Goal: Communication & Community: Answer question/provide support

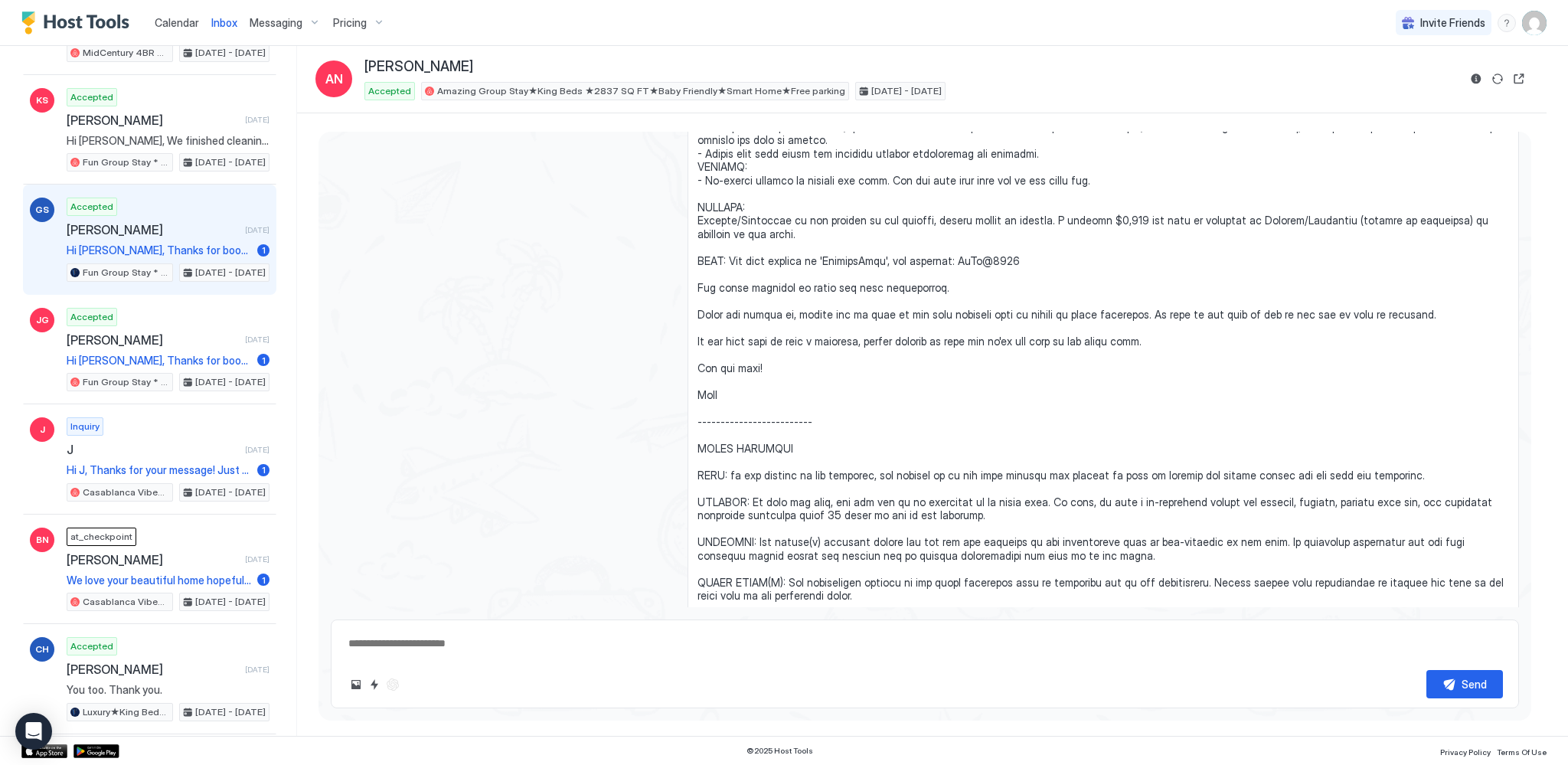
scroll to position [1611, 0]
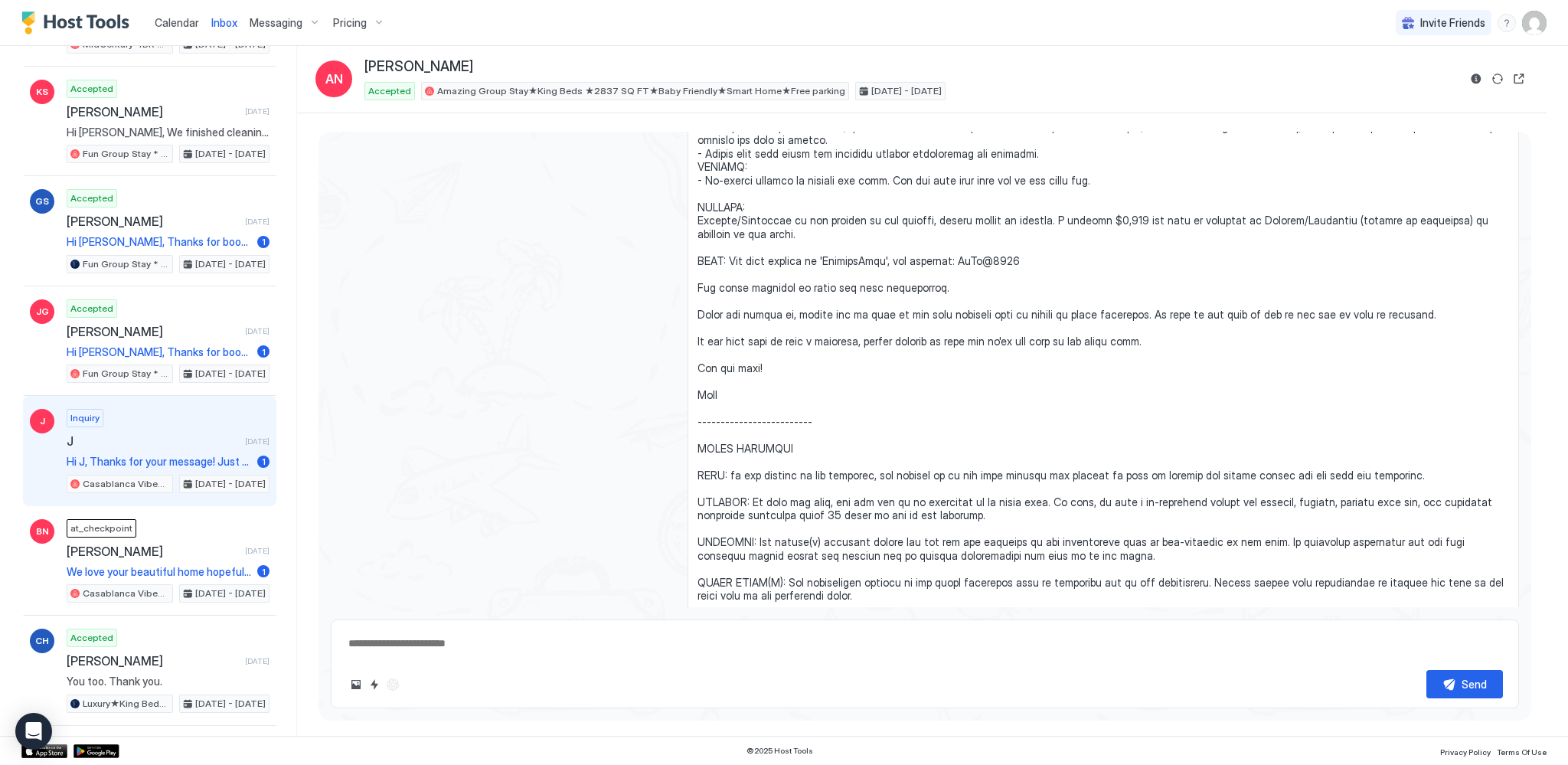
click at [194, 409] on div "Inquiry J [DATE] Hi J, Thanks for your message! Just to let you know, we don’t …" at bounding box center [167, 451] width 203 height 84
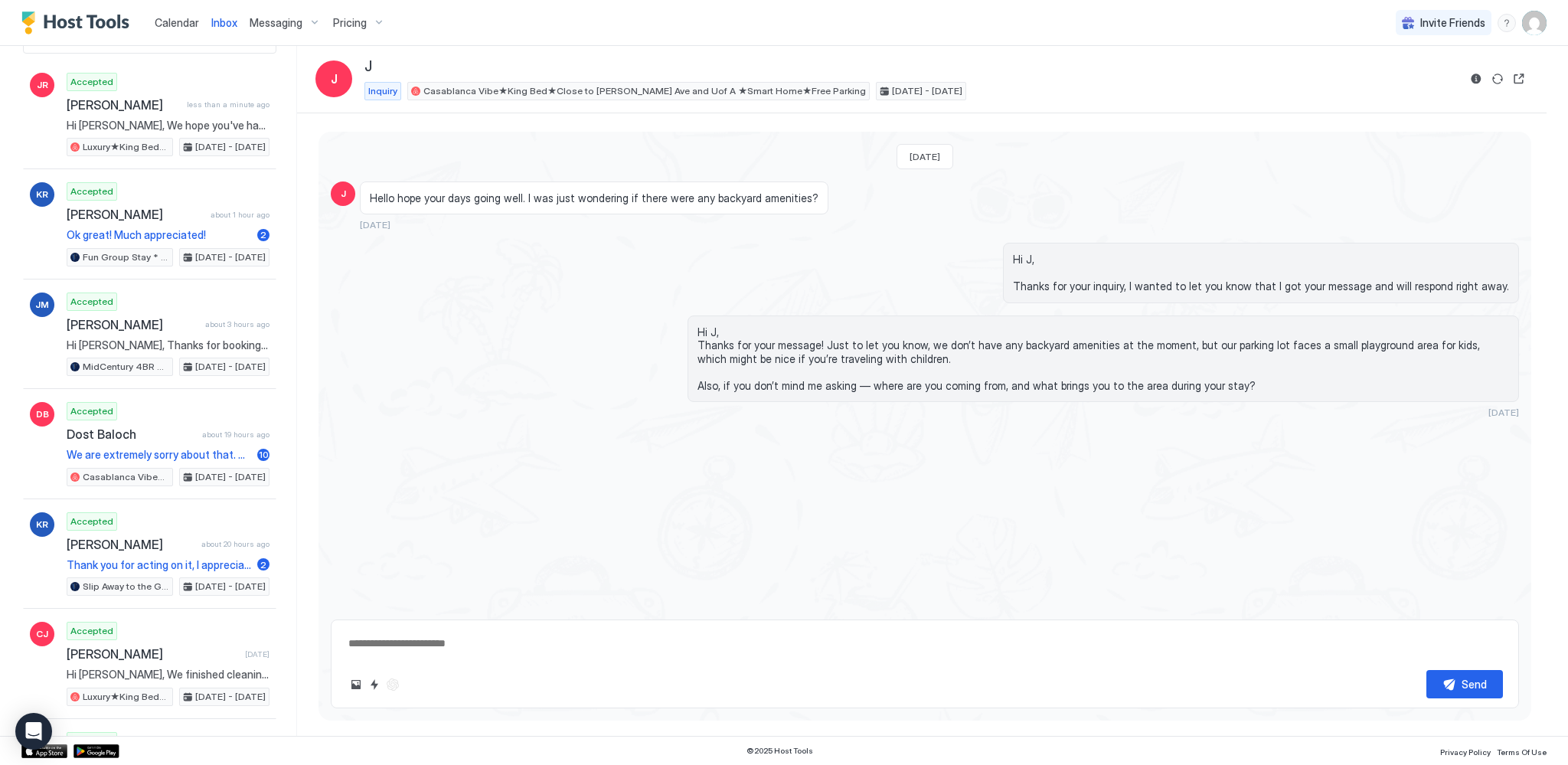
scroll to position [67, 0]
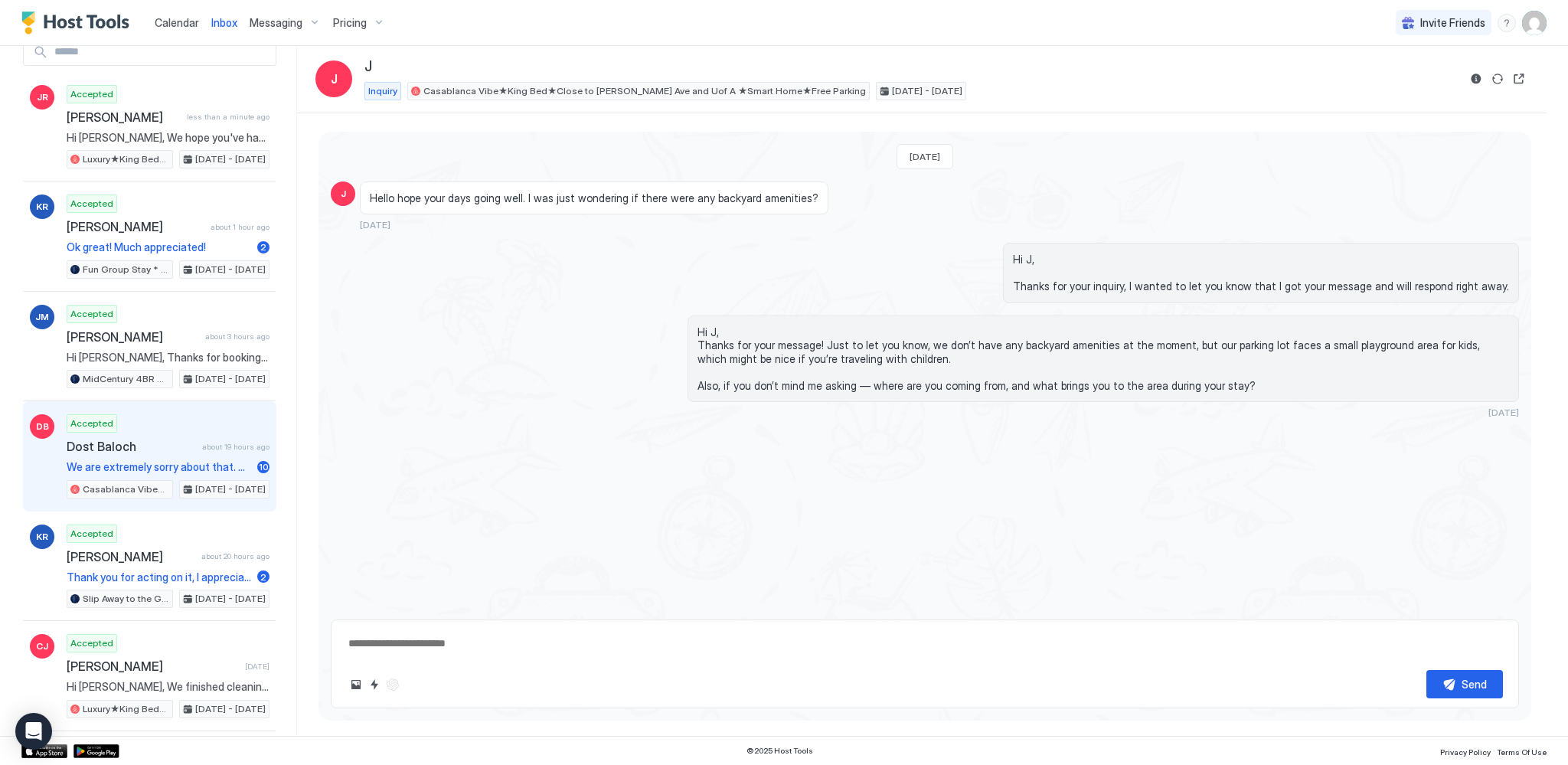
click at [127, 449] on div "Accepted Dost Baloch about 19 hours ago We are extremely sorry about that. Will…" at bounding box center [167, 456] width 203 height 84
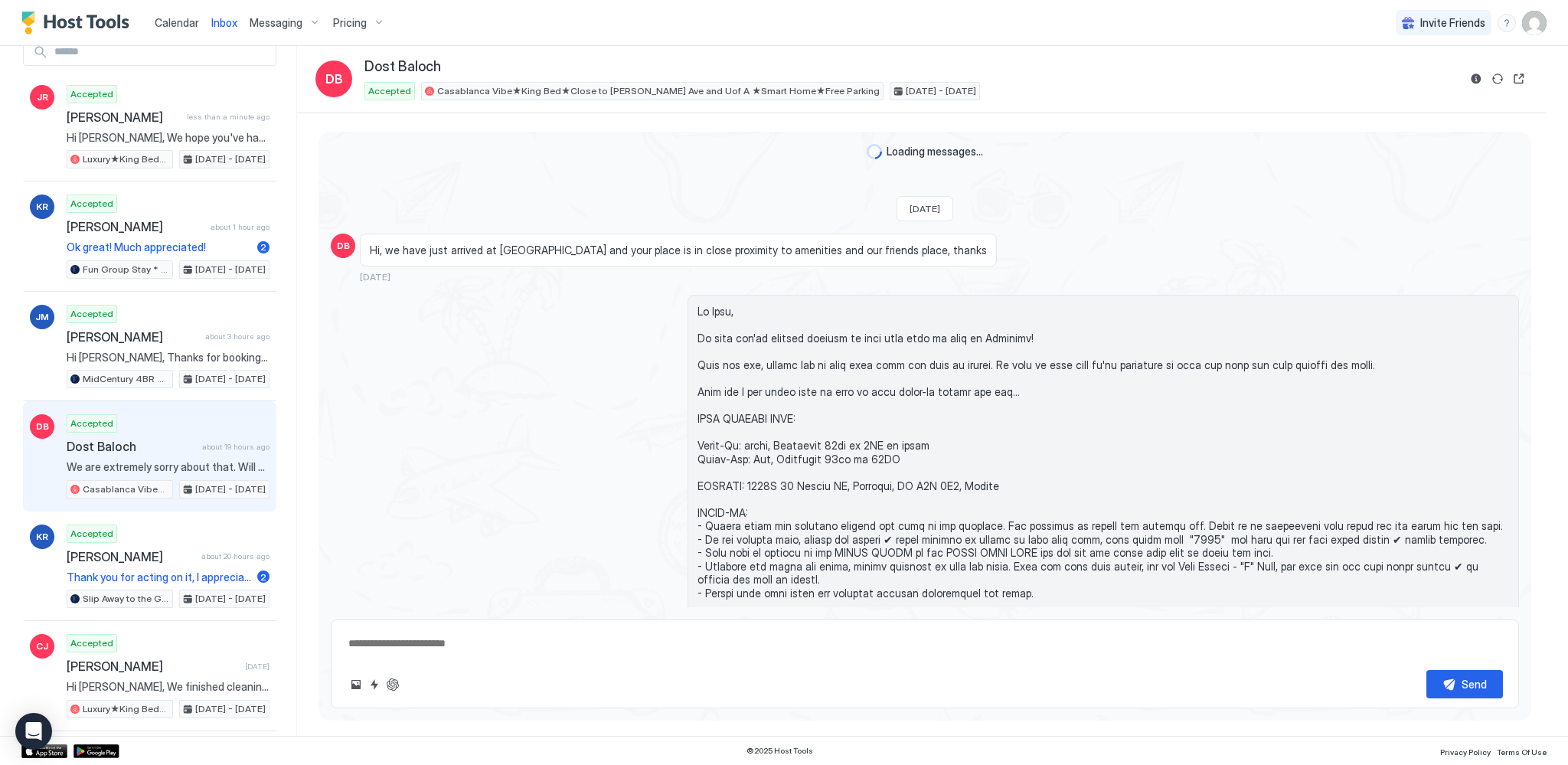
type textarea "*"
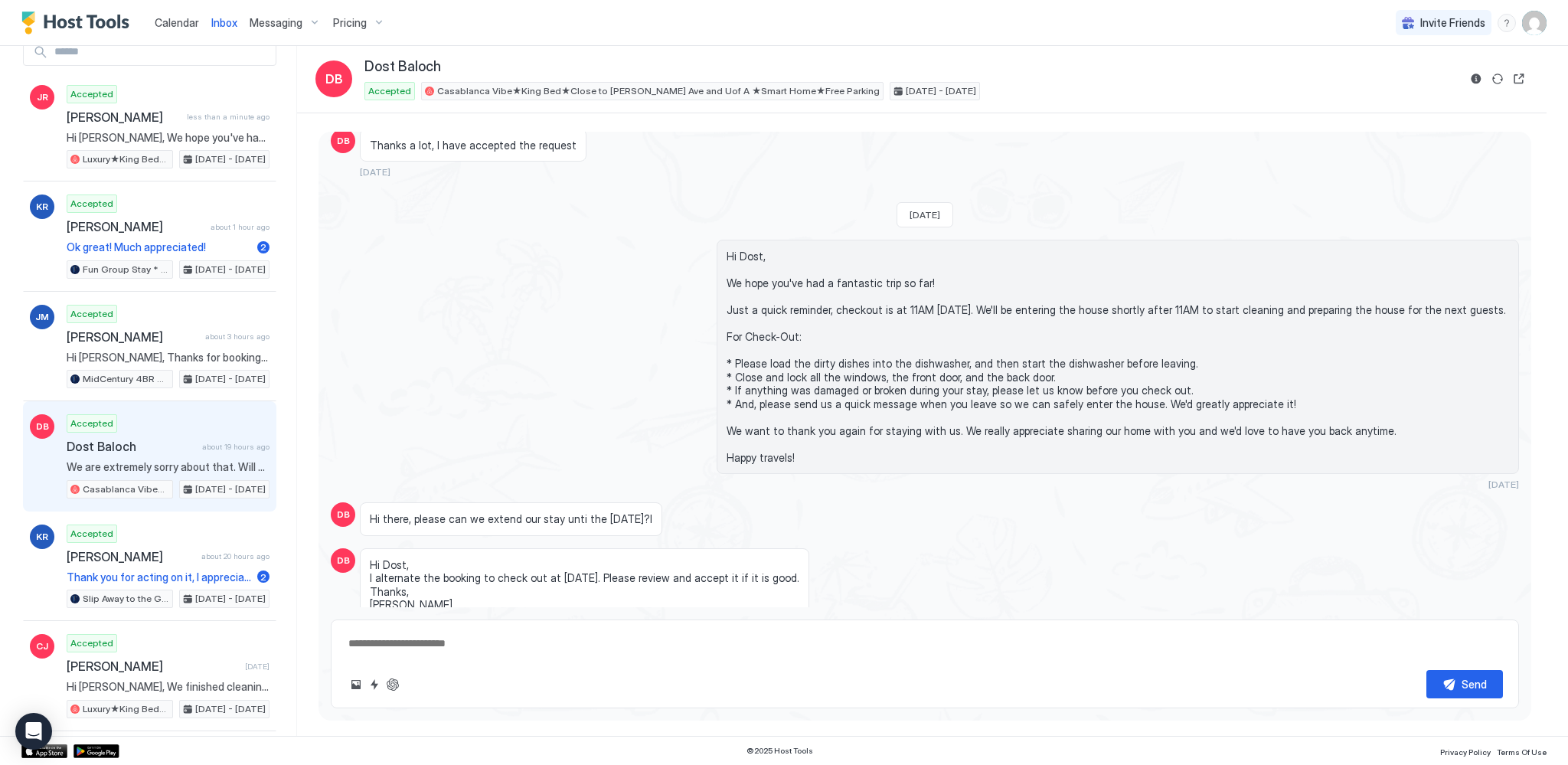
scroll to position [2083, 0]
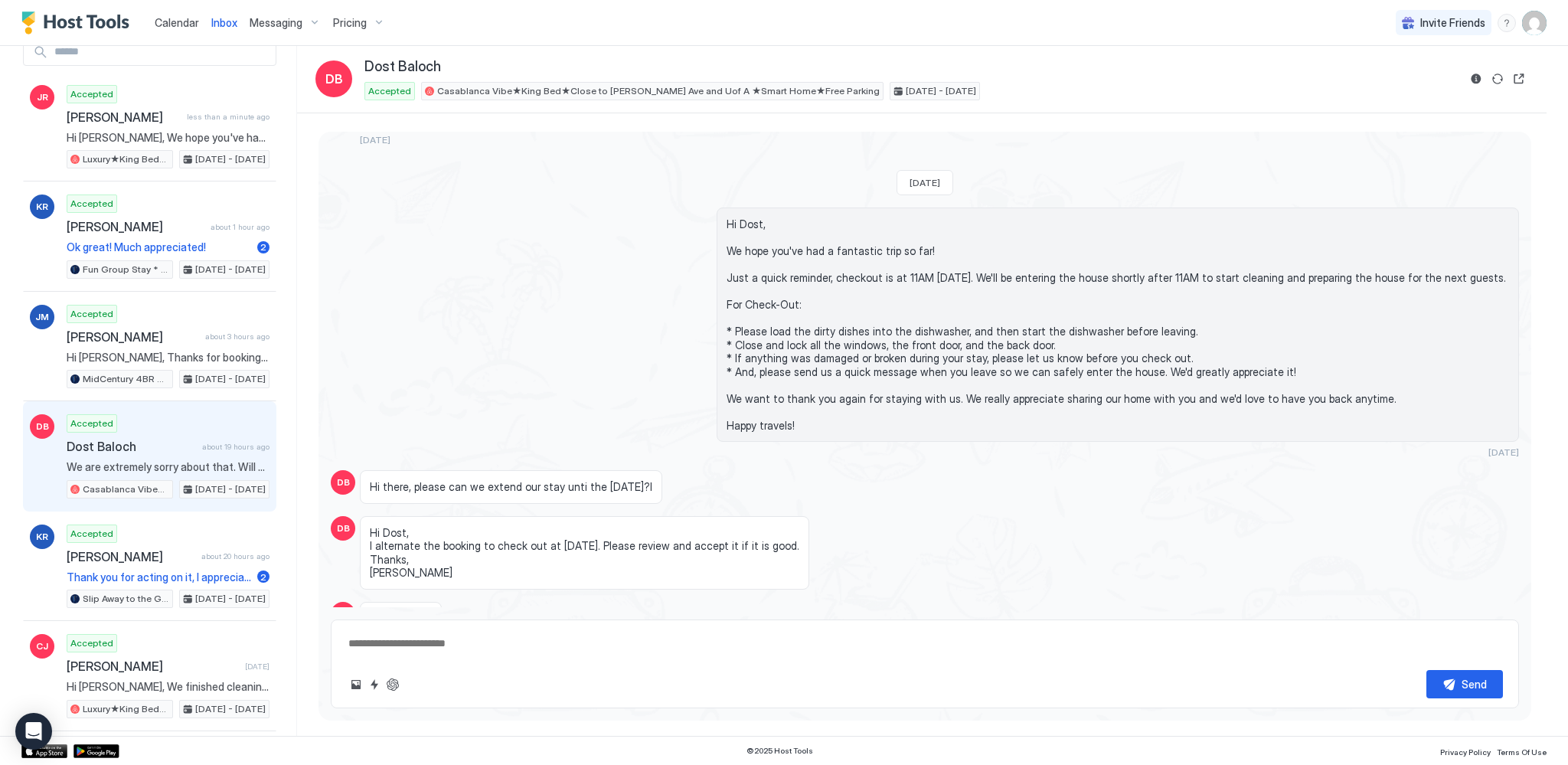
drag, startPoint x: 750, startPoint y: 213, endPoint x: 908, endPoint y: 428, distance: 266.8
click at [908, 428] on div "Hi Dost, We hope you've had a fantastic trip so far! Just a quick reminder, che…" at bounding box center [1118, 324] width 803 height 234
copy span "Hi Dost, We hope you've had a fantastic trip so far! Just a quick reminder, che…"
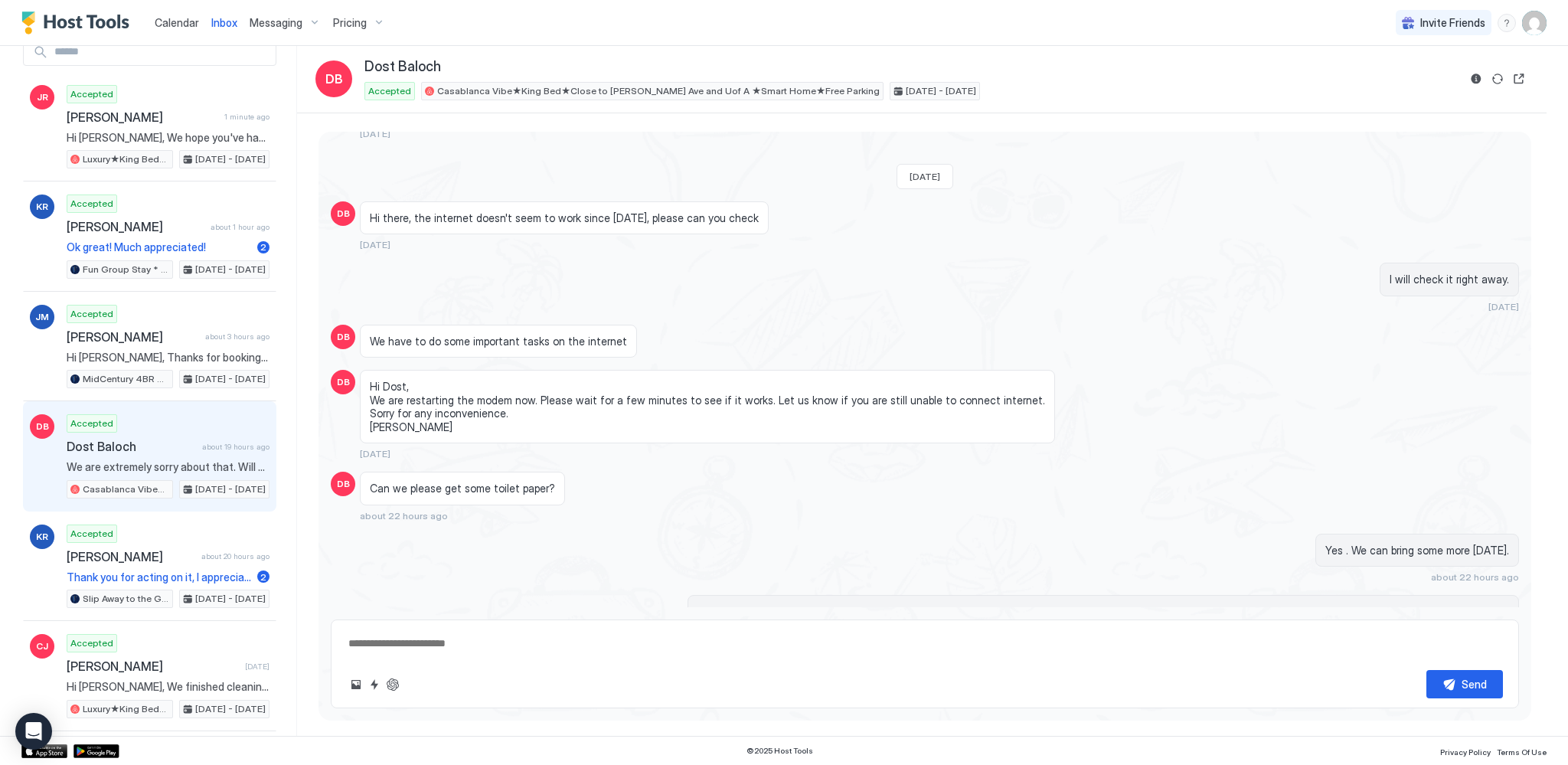
scroll to position [3755, 0]
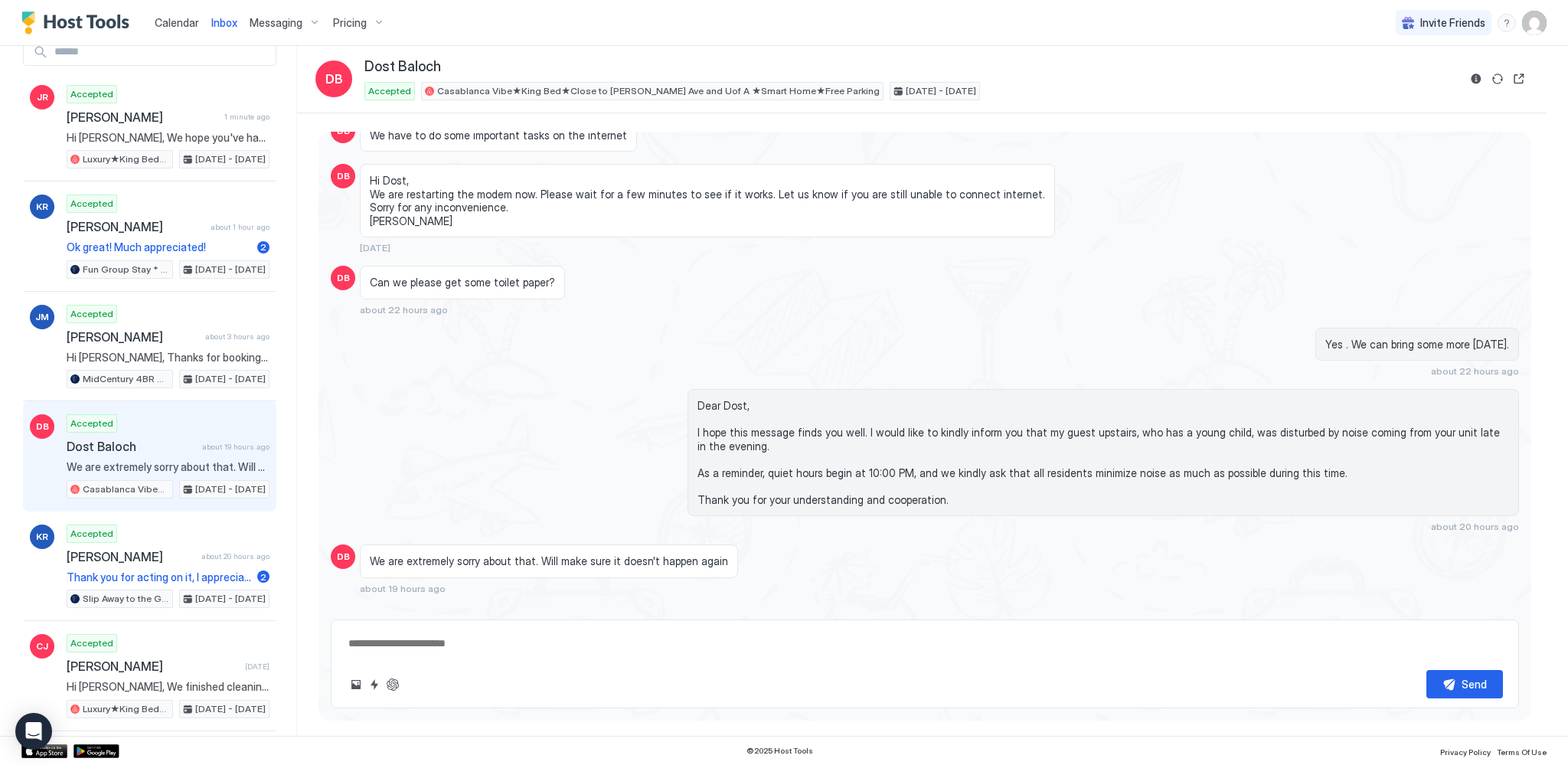
click at [589, 654] on textarea at bounding box center [925, 644] width 1156 height 29
paste textarea "**********"
type textarea "**********"
type textarea "*"
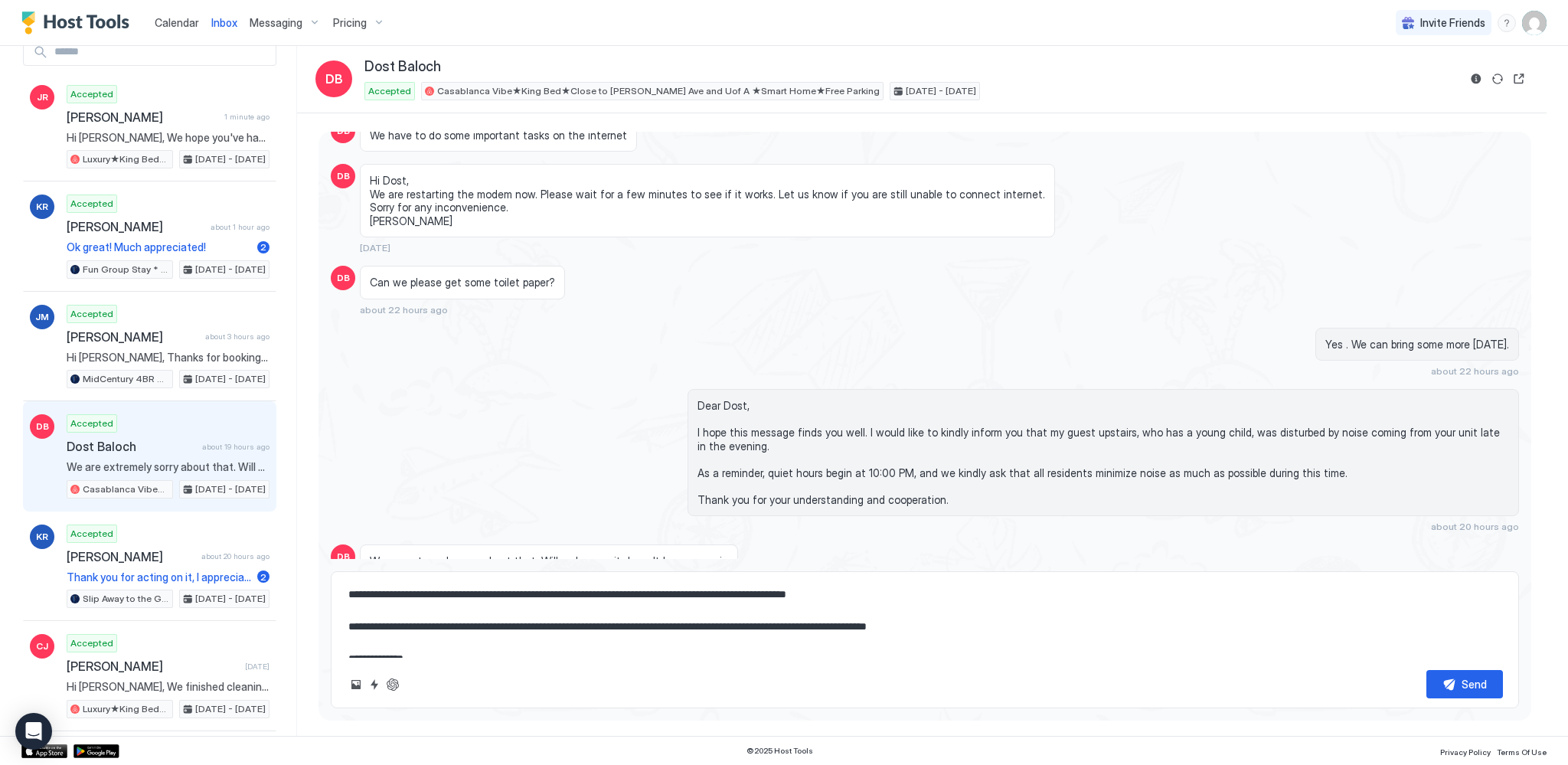
scroll to position [193, 0]
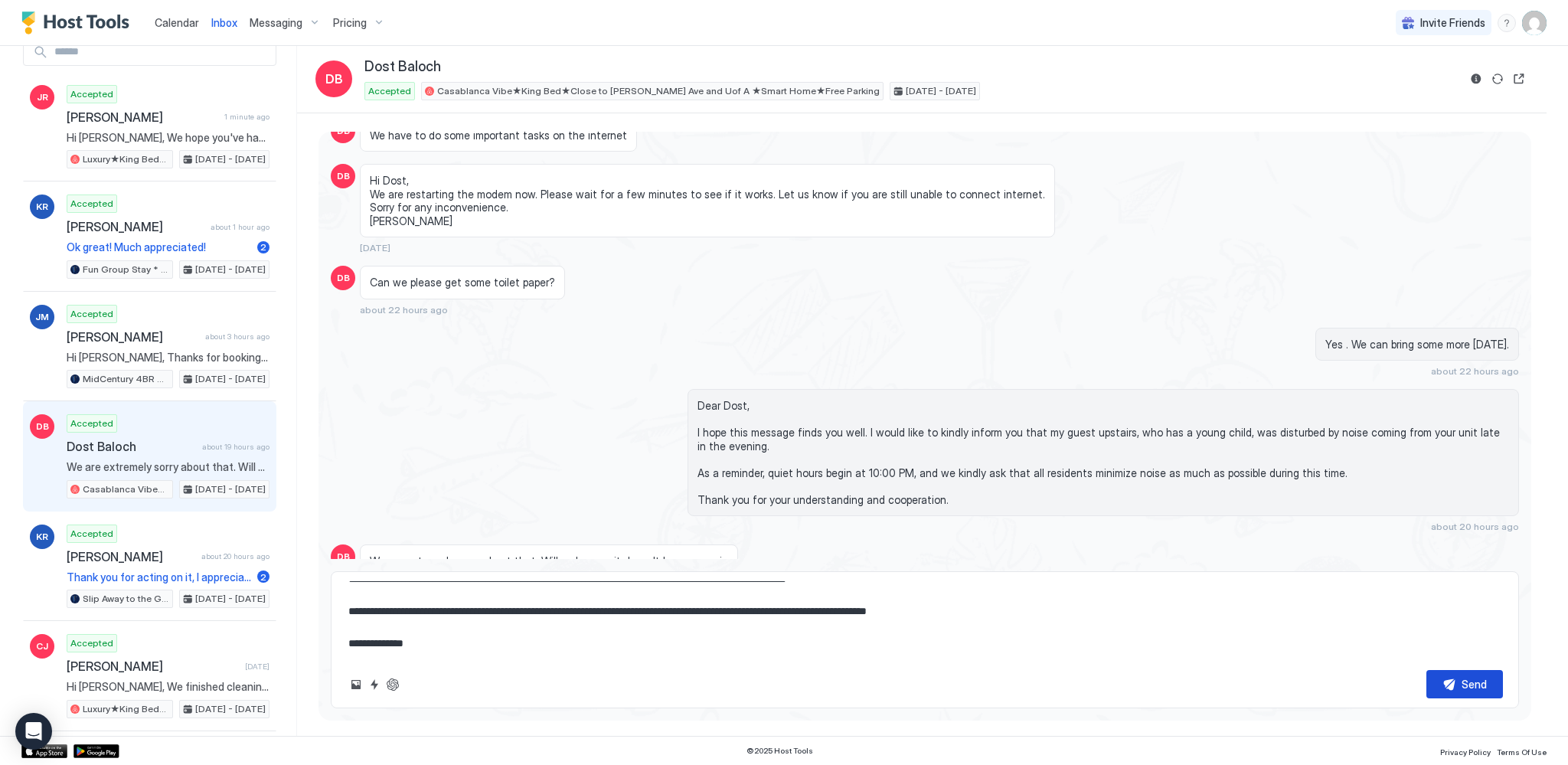
type textarea "**********"
click at [1478, 684] on div "Send" at bounding box center [1474, 683] width 25 height 16
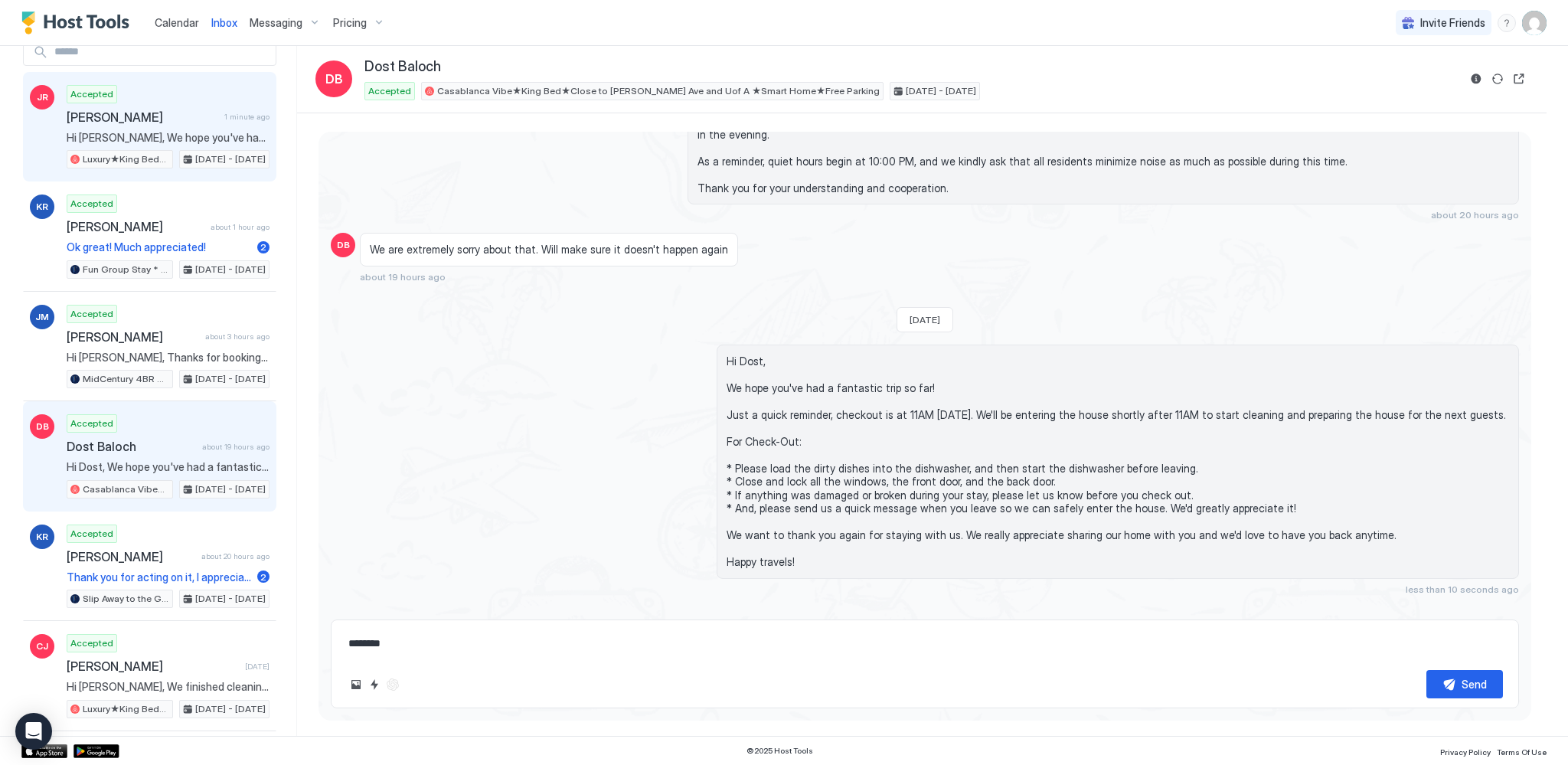
type textarea "*"
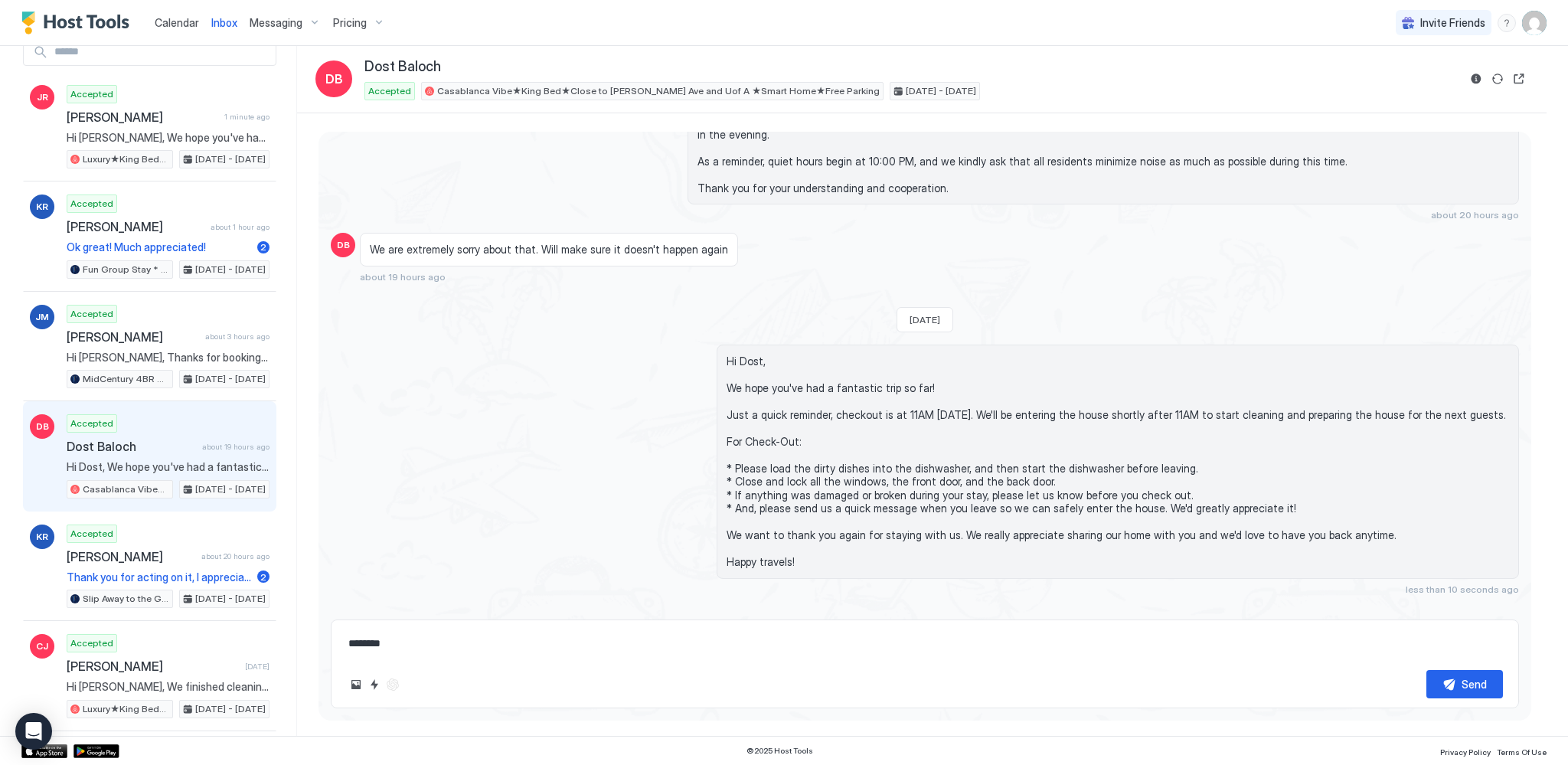
click at [182, 21] on span "Calendar" at bounding box center [177, 23] width 44 height 13
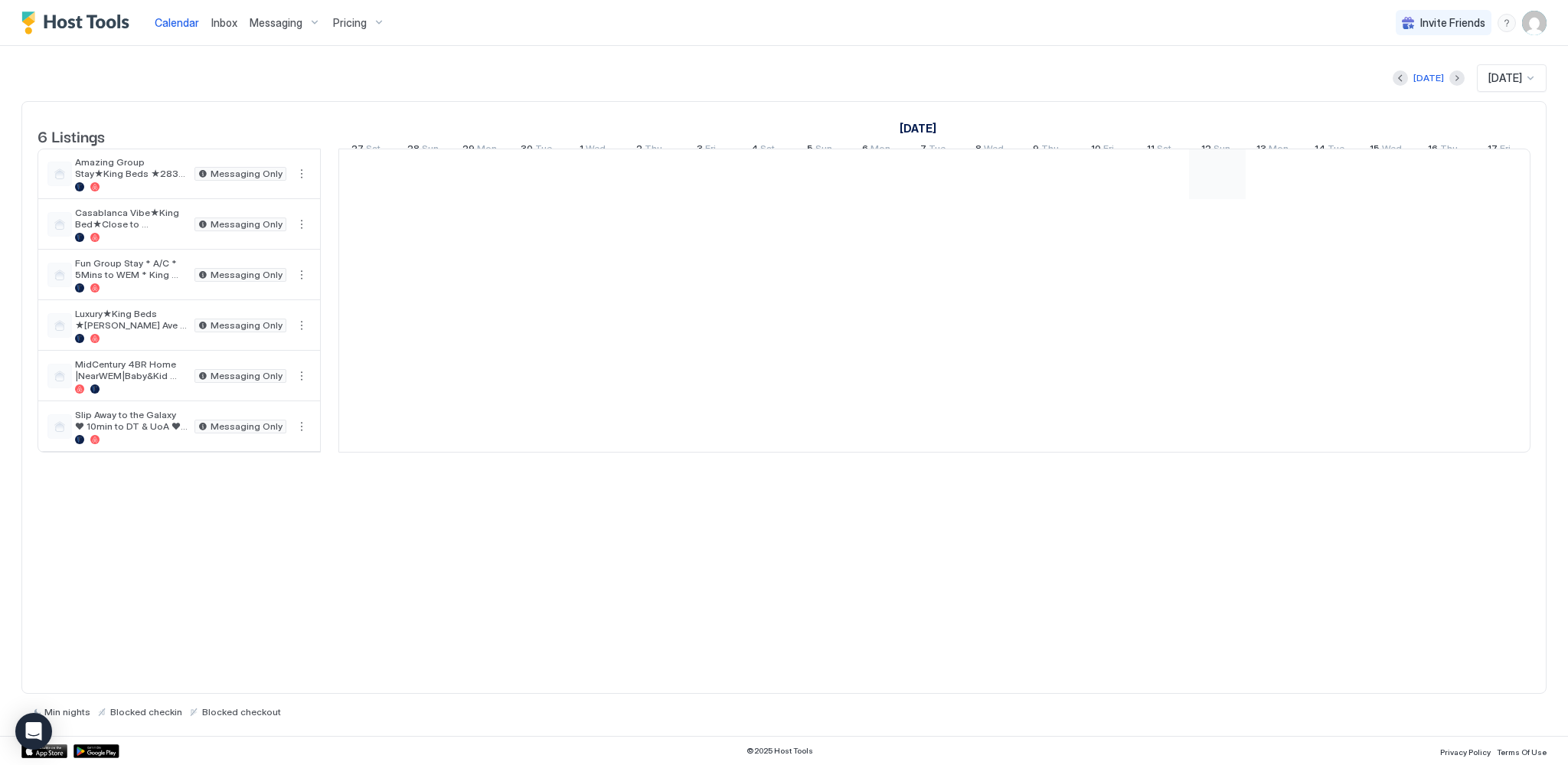
scroll to position [0, 851]
